Goal: Information Seeking & Learning: Learn about a topic

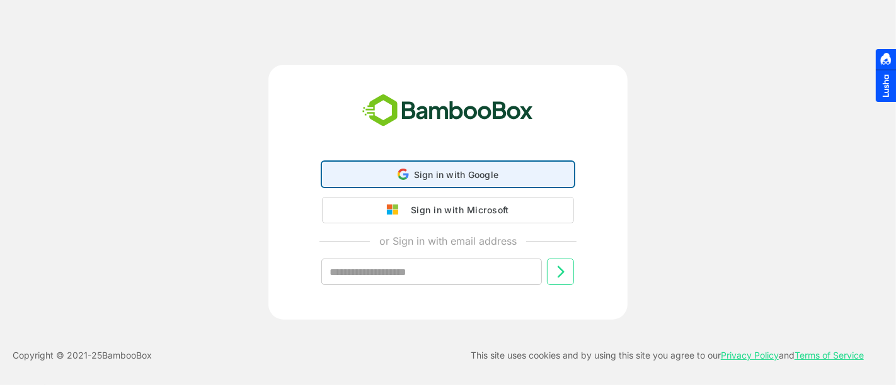
click at [421, 182] on div "Sign in with Google Sign in with Google. Opens in new tab" at bounding box center [448, 174] width 236 height 24
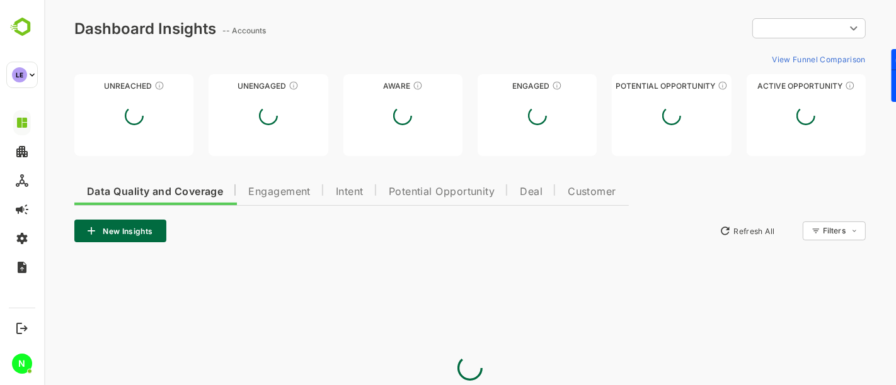
type input "**********"
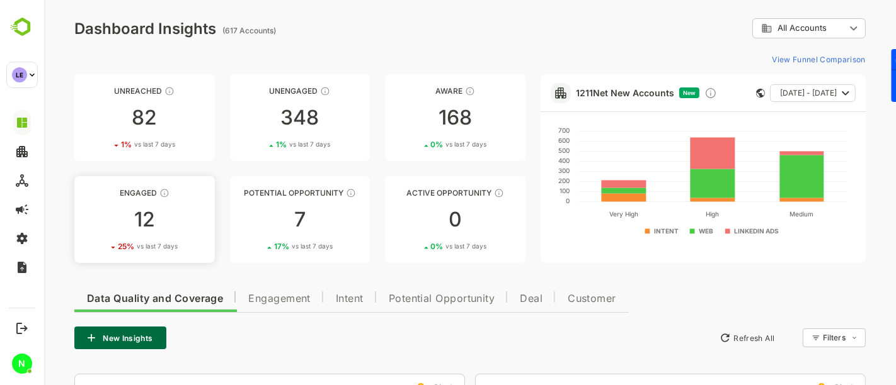
click at [141, 206] on link "Engaged 12 25 % vs last 7 days" at bounding box center [144, 219] width 140 height 87
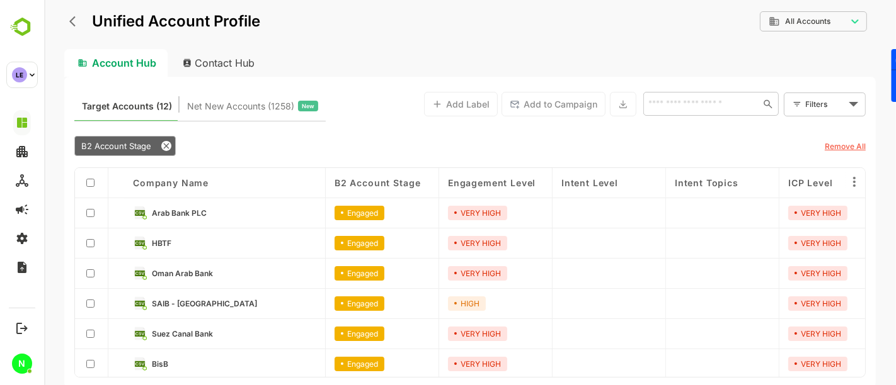
click at [71, 18] on icon "back" at bounding box center [75, 21] width 13 height 13
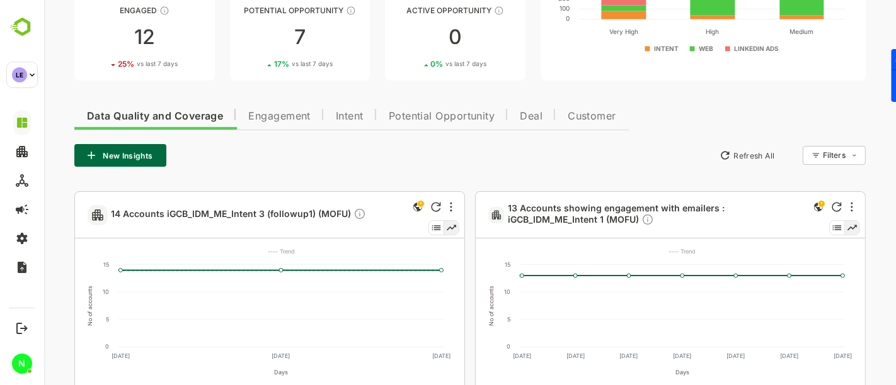
scroll to position [181, 0]
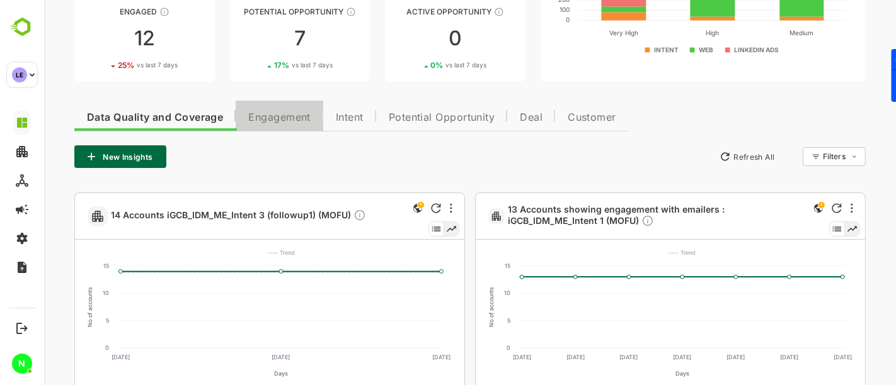
click at [271, 113] on span "Engagement" at bounding box center [279, 118] width 62 height 10
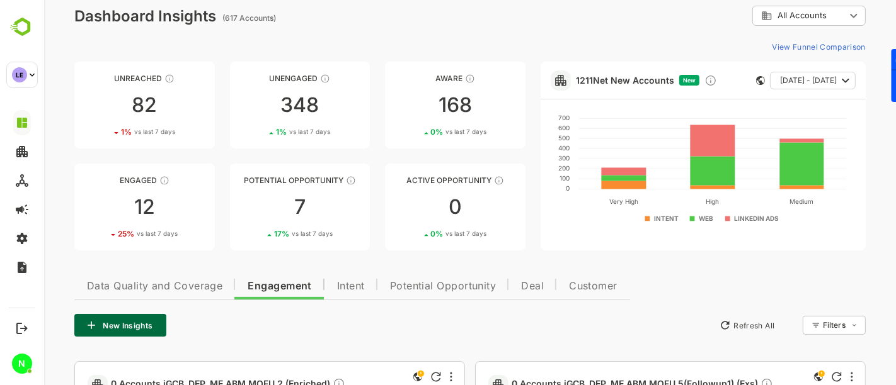
scroll to position [0, 0]
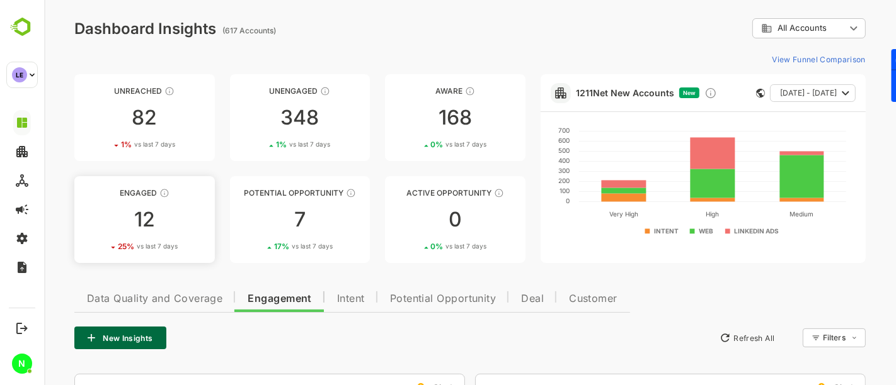
click at [176, 219] on div "12" at bounding box center [144, 220] width 140 height 20
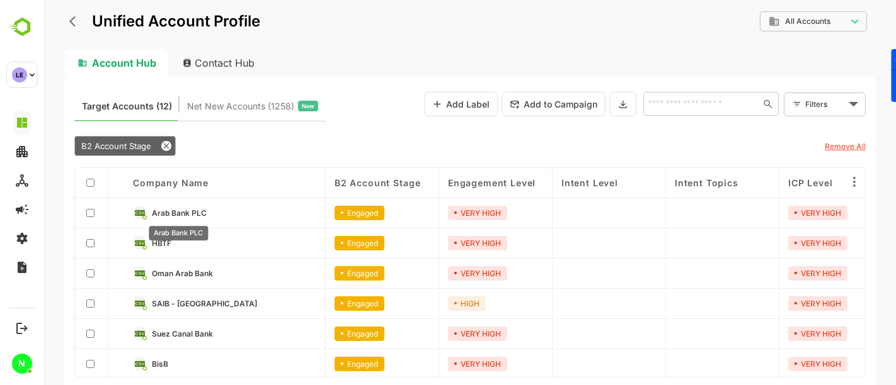
click at [187, 210] on span "Arab Bank PLC" at bounding box center [178, 212] width 55 height 9
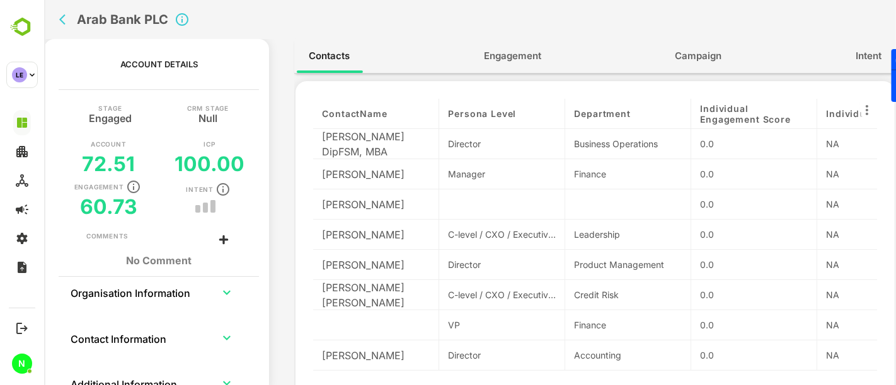
click at [498, 50] on span "Engagement" at bounding box center [511, 56] width 57 height 16
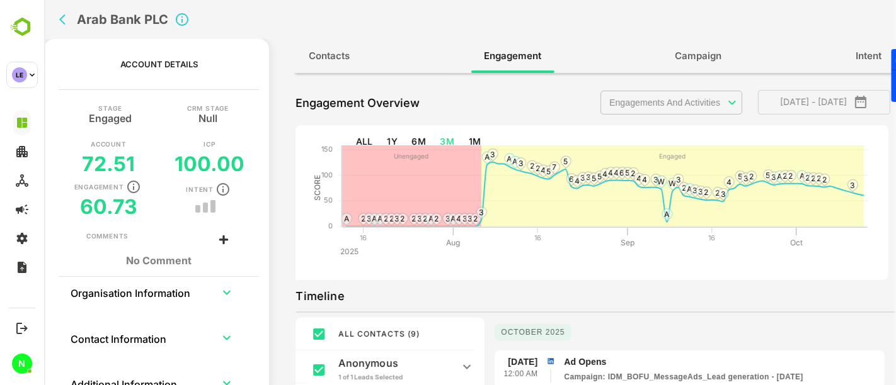
click at [665, 106] on body "**********" at bounding box center [468, 192] width 851 height 385
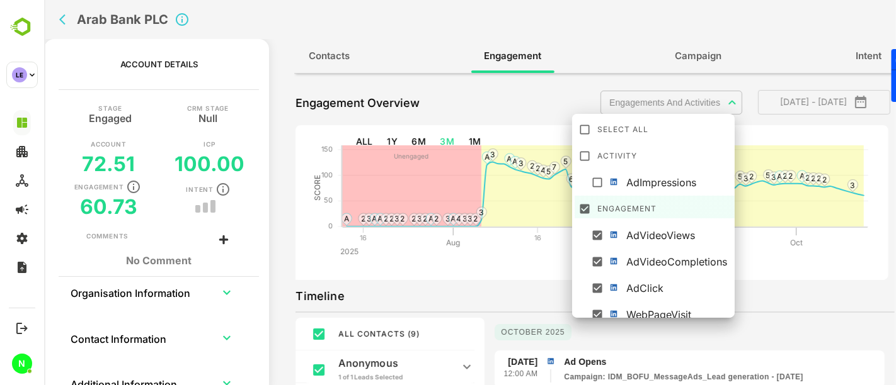
click at [469, 29] on div at bounding box center [468, 192] width 851 height 385
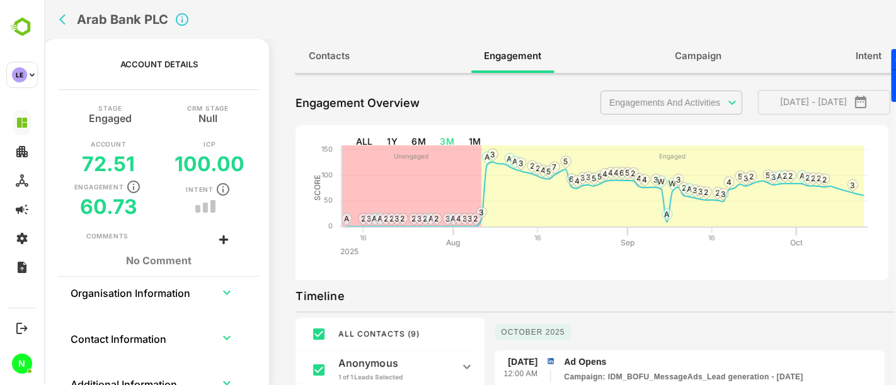
click at [54, 22] on div "Arab Bank PLC" at bounding box center [299, 19] width 490 height 39
click at [63, 21] on icon "back" at bounding box center [65, 19] width 13 height 13
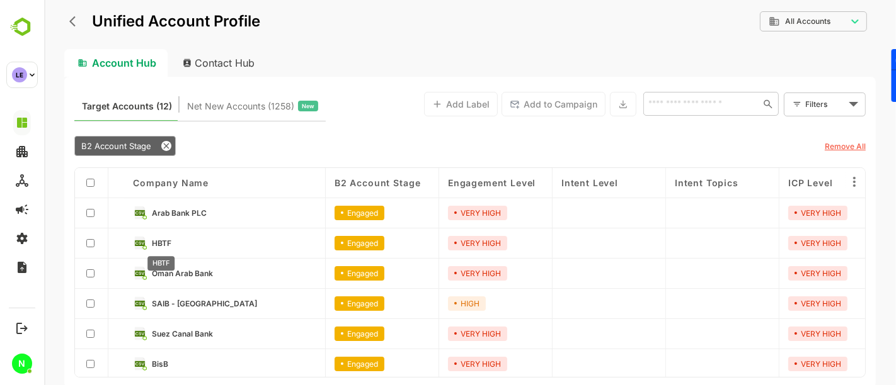
click at [160, 241] on span "HBTF" at bounding box center [161, 243] width 20 height 9
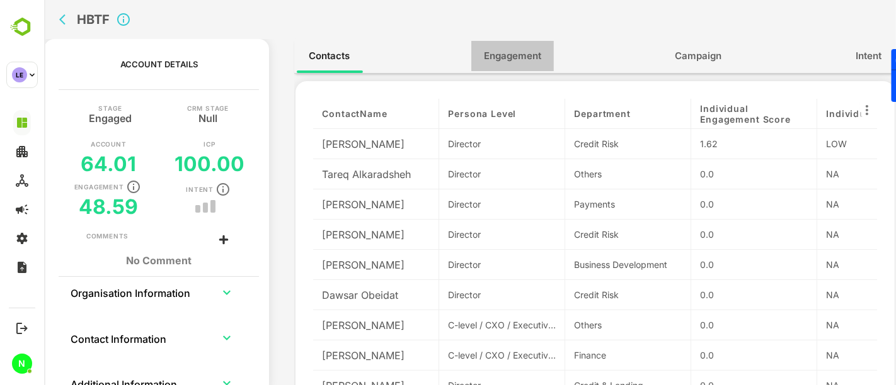
click at [525, 59] on span "Engagement" at bounding box center [511, 56] width 57 height 16
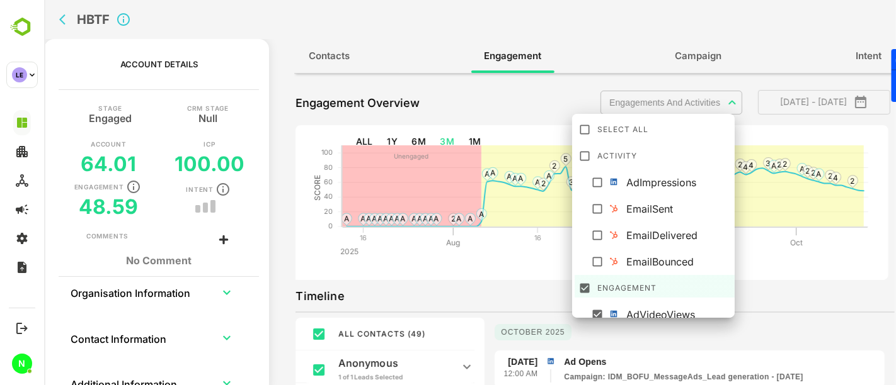
click at [658, 103] on body "**********" at bounding box center [468, 192] width 851 height 385
click at [581, 135] on icon at bounding box center [584, 129] width 13 height 13
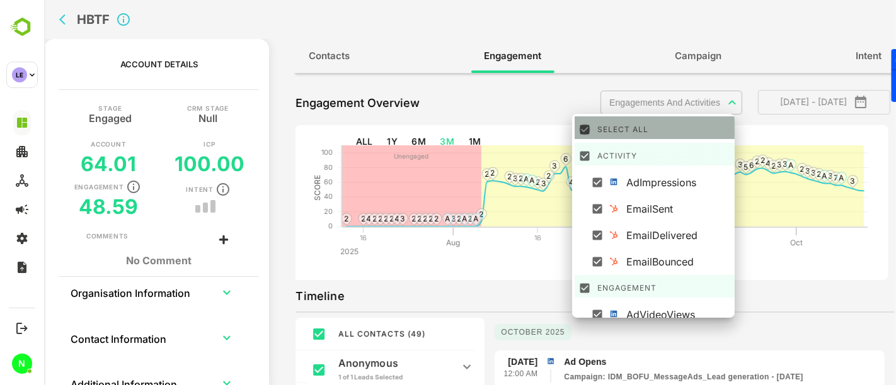
click at [581, 135] on icon at bounding box center [584, 129] width 13 height 13
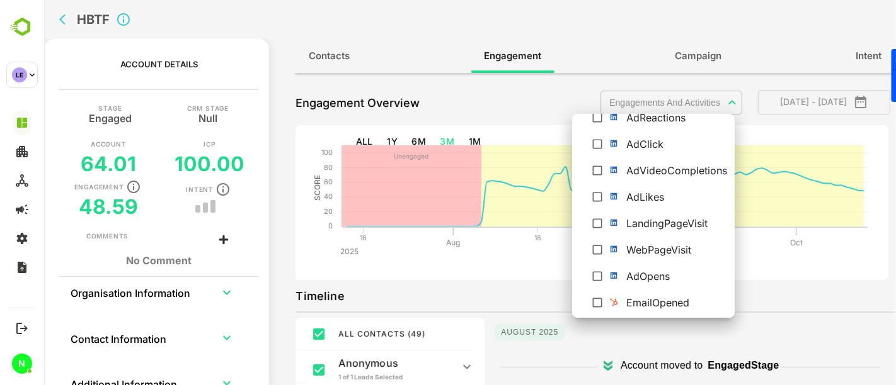
scroll to position [246, 0]
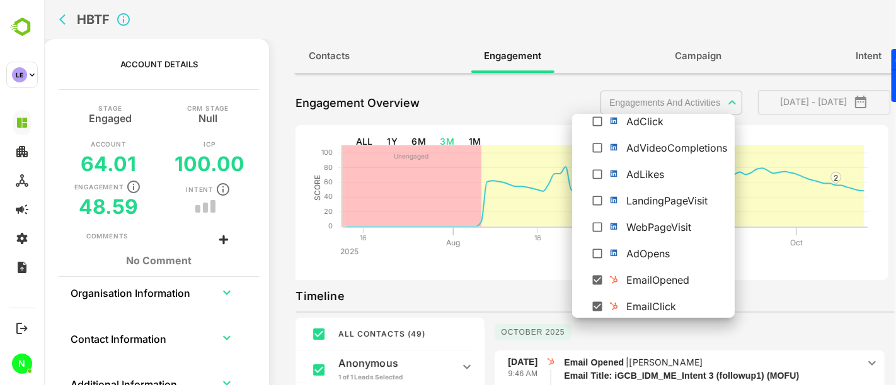
click at [777, 282] on div at bounding box center [468, 192] width 851 height 385
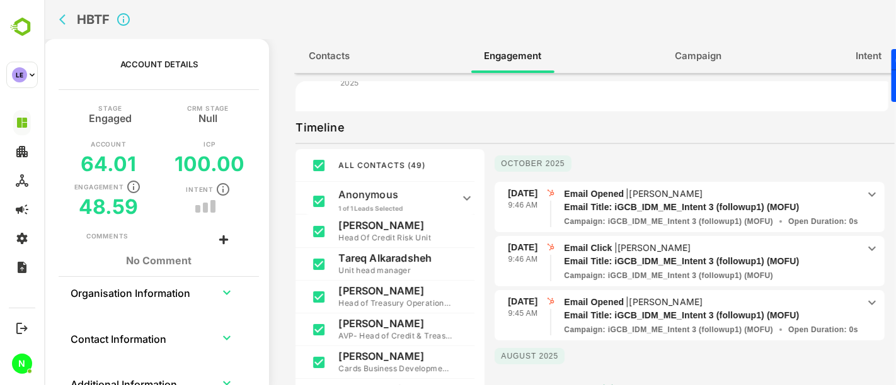
scroll to position [169, 0]
click at [774, 225] on div "[DATE] 9:46 AM Email Opened | [PERSON_NAME] Email Title: iGCB_IDM_ME_Intent 3 (…" at bounding box center [689, 208] width 390 height 52
click at [836, 309] on div "Email Title: iGCB_IDM_ME_Intent 3 (followup1) (MOFU)" at bounding box center [710, 315] width 294 height 13
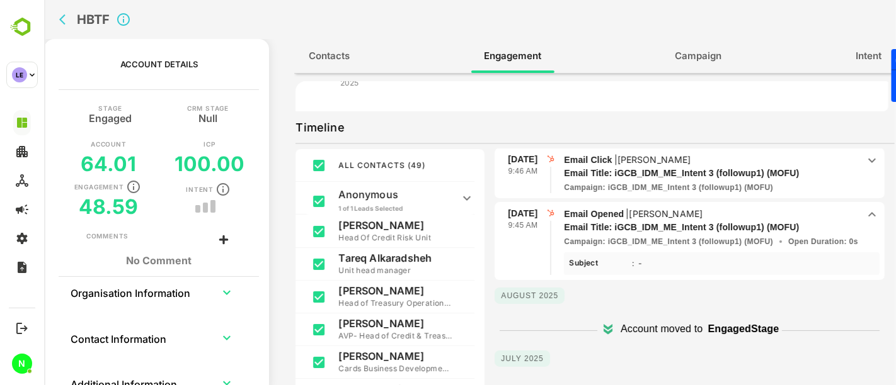
scroll to position [0, 0]
